Goal: Navigation & Orientation: Find specific page/section

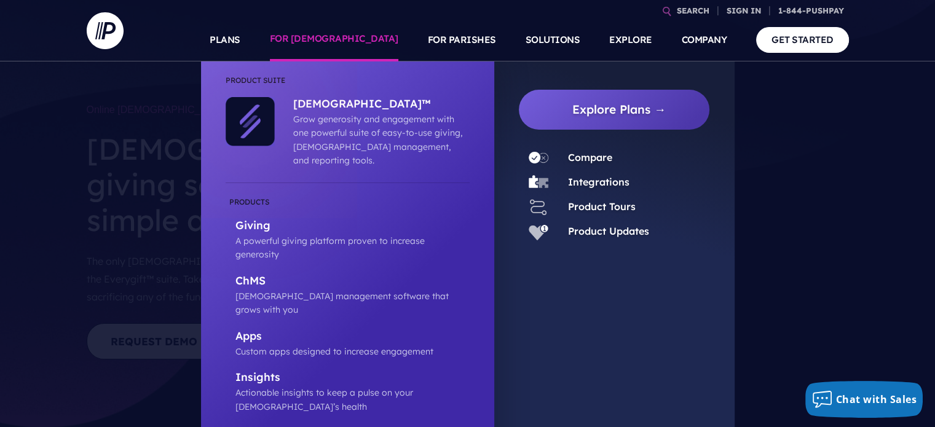
click at [367, 41] on link "FOR [DEMOGRAPHIC_DATA]" at bounding box center [334, 39] width 129 height 43
click at [343, 41] on link "FOR [DEMOGRAPHIC_DATA]" at bounding box center [334, 39] width 129 height 43
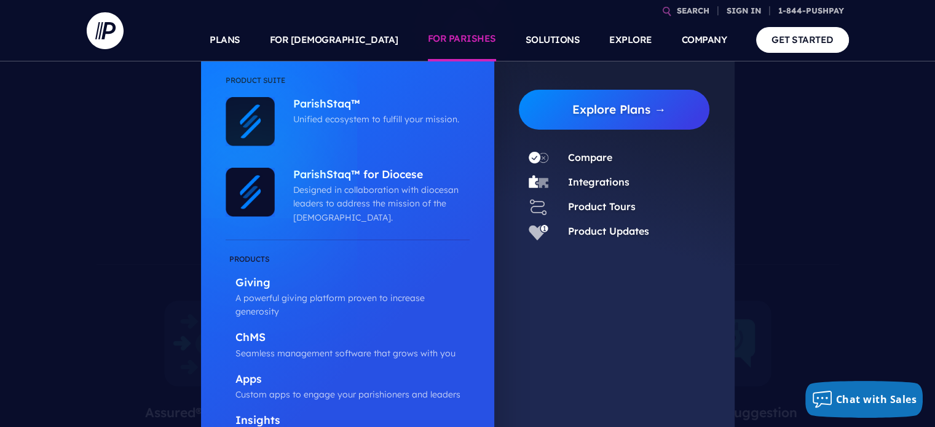
scroll to position [581, 0]
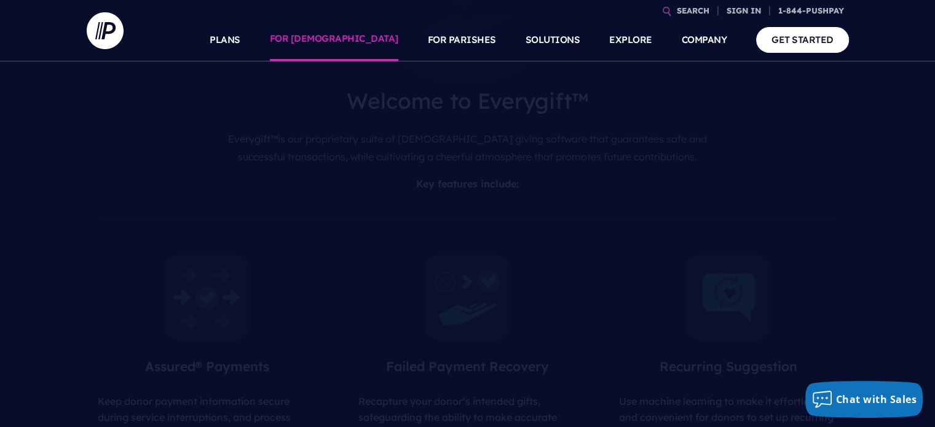
click at [376, 36] on link "FOR [DEMOGRAPHIC_DATA]" at bounding box center [334, 39] width 129 height 43
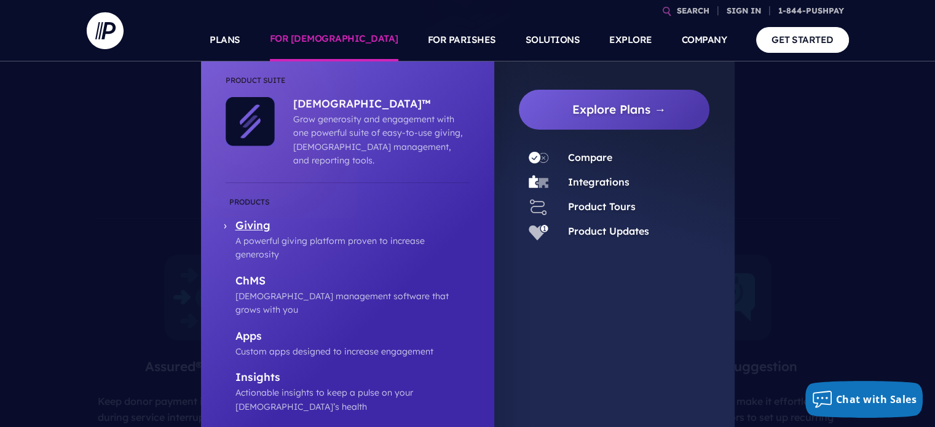
click at [284, 234] on p "A powerful giving platform proven to increase generosity" at bounding box center [353, 248] width 234 height 28
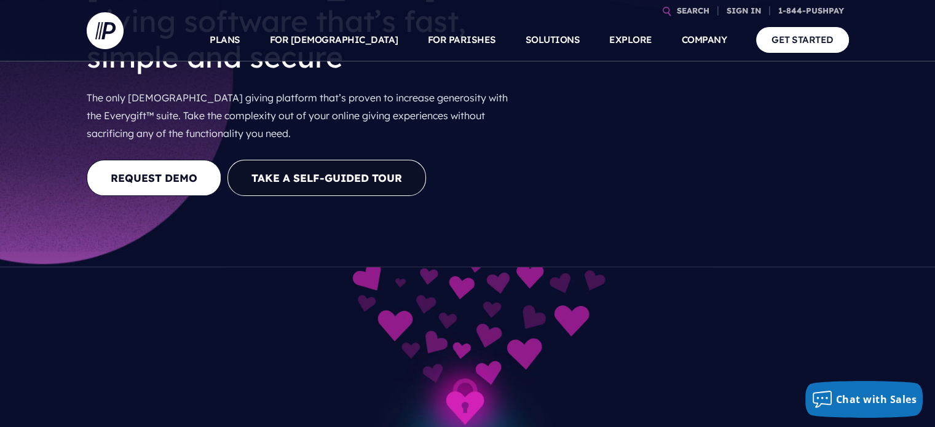
scroll to position [185, 0]
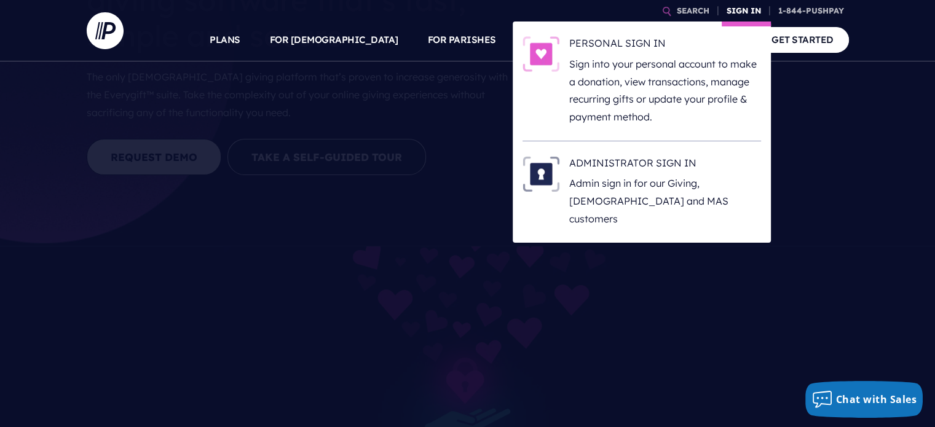
click at [748, 9] on link "SIGN IN" at bounding box center [744, 11] width 44 height 22
click at [674, 71] on p "Sign into your personal account to make a donation, view transactions, manage r…" at bounding box center [666, 90] width 192 height 71
